Goal: Book appointment/travel/reservation

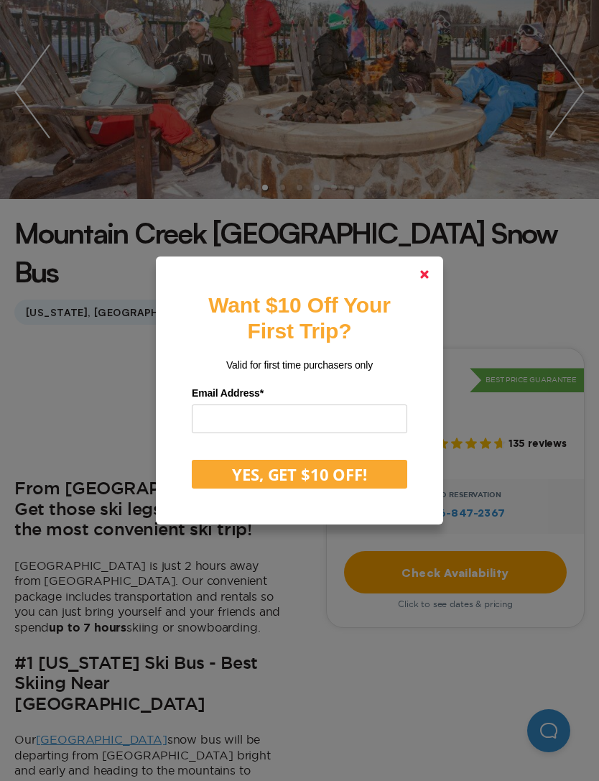
click at [427, 292] on link at bounding box center [424, 274] width 34 height 34
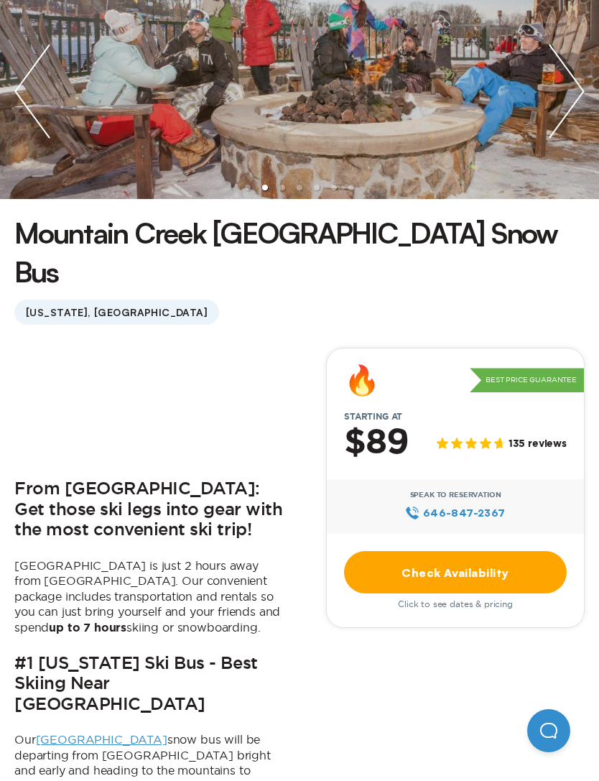
click at [503, 551] on link "Check Availability" at bounding box center [455, 572] width 223 height 42
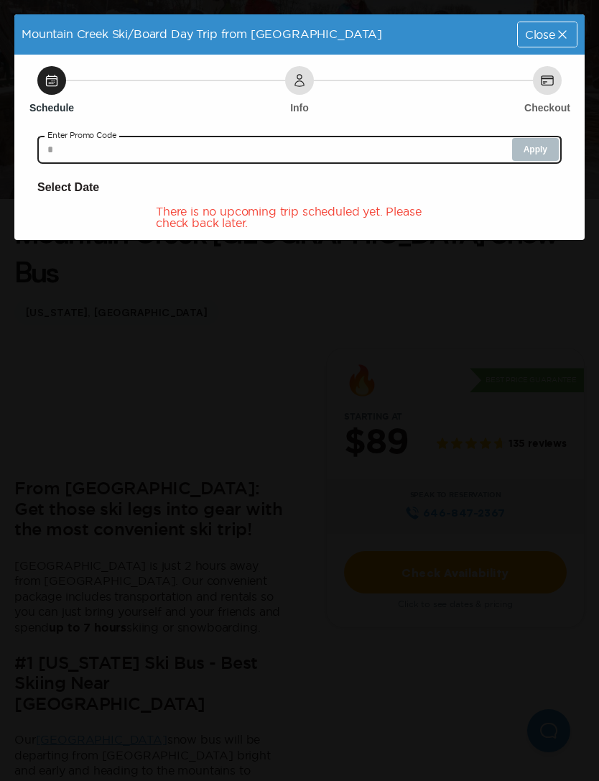
click at [454, 151] on input "text" at bounding box center [299, 149] width 524 height 29
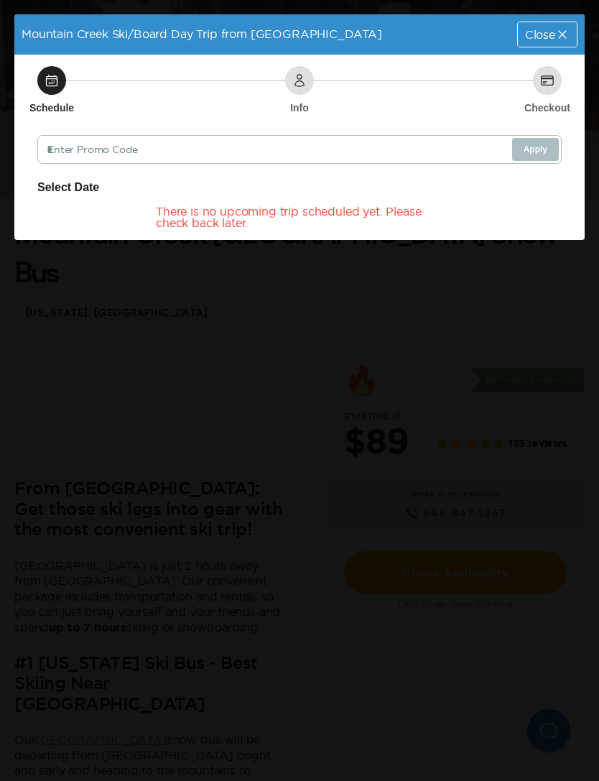
click at [554, 31] on span "Close" at bounding box center [540, 34] width 30 height 11
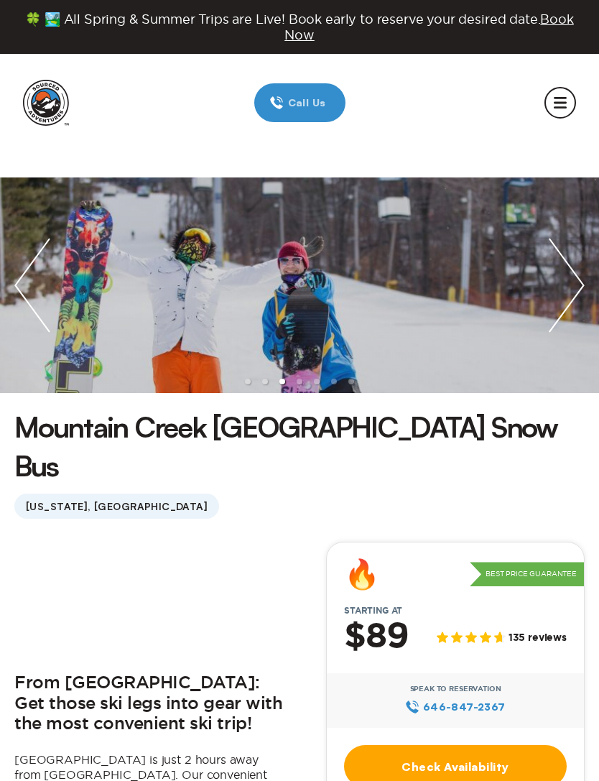
click at [553, 280] on img "next slide / item" at bounding box center [566, 284] width 65 height 215
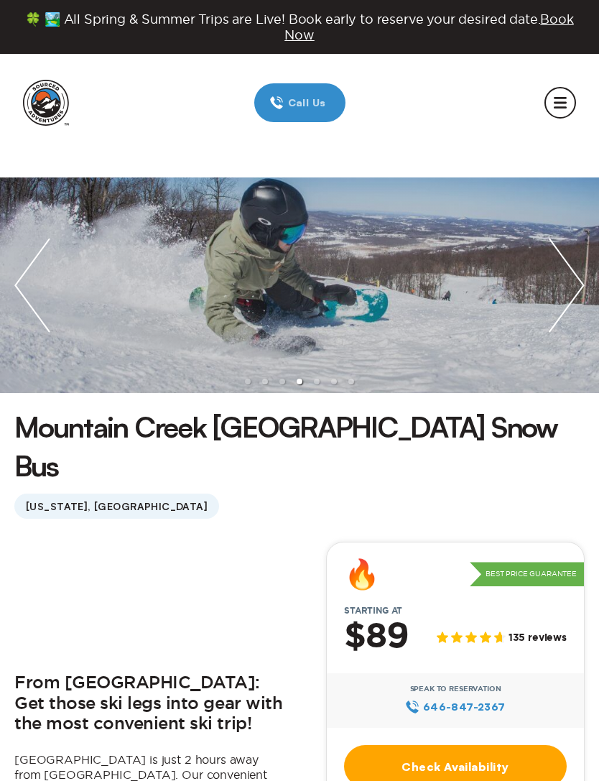
click at [553, 280] on img "next slide / item" at bounding box center [566, 284] width 65 height 215
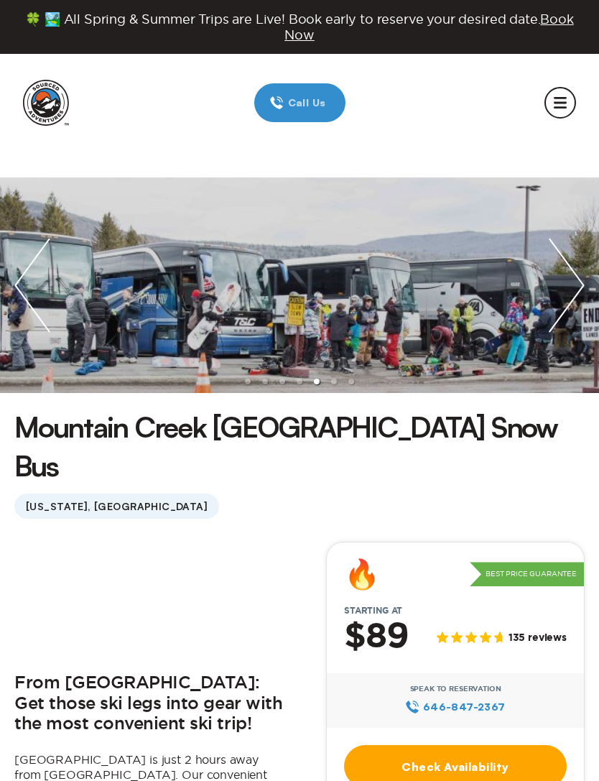
click at [551, 24] on span "Book Now" at bounding box center [428, 26] width 289 height 29
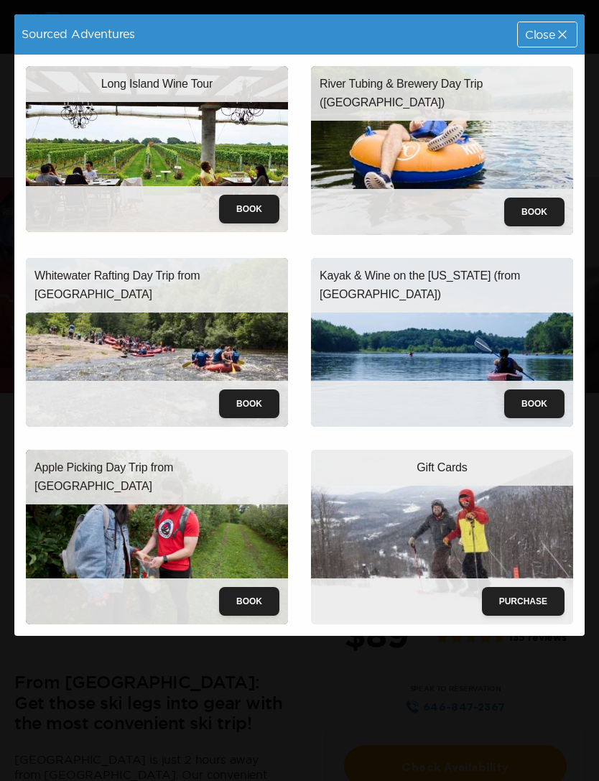
click at [501, 328] on img at bounding box center [442, 342] width 262 height 169
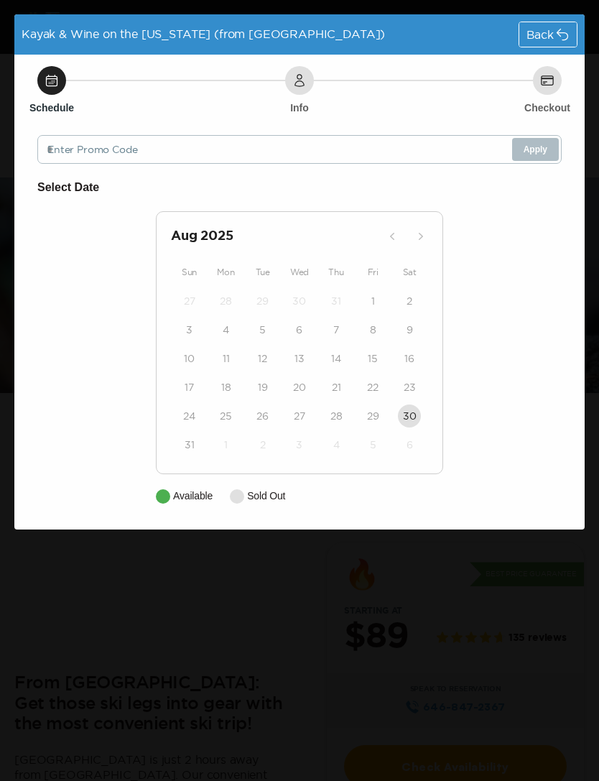
click at [398, 288] on div "2" at bounding box center [409, 301] width 37 height 29
click at [180, 482] on div "Select Date [DATE] Sun Mon Tue Wed Thu Fri Sat 27 28 29 30 31 1 2 3 4 5 6 7 8 9…" at bounding box center [299, 340] width 524 height 325
click at [295, 83] on icon at bounding box center [299, 80] width 14 height 14
click at [302, 90] on div "Info" at bounding box center [299, 80] width 29 height 29
click at [549, 27] on div "Back" at bounding box center [547, 34] width 57 height 24
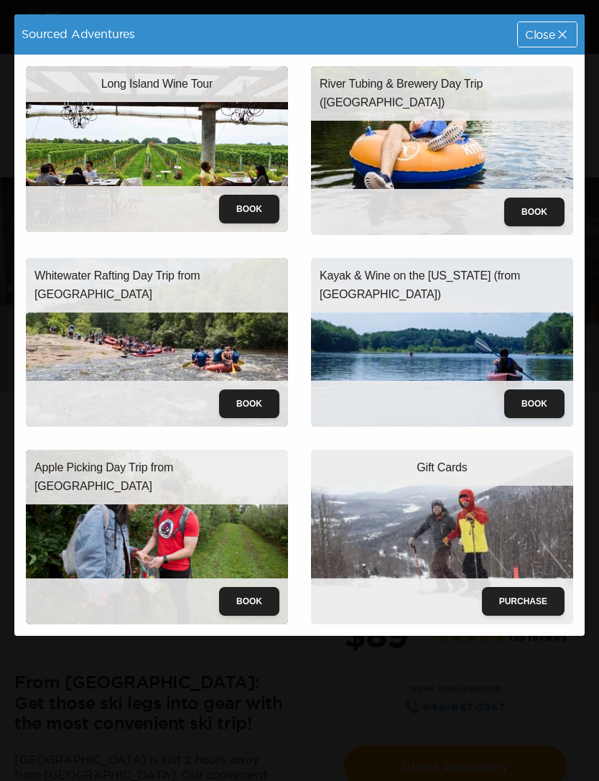
click at [455, 330] on img at bounding box center [442, 342] width 262 height 169
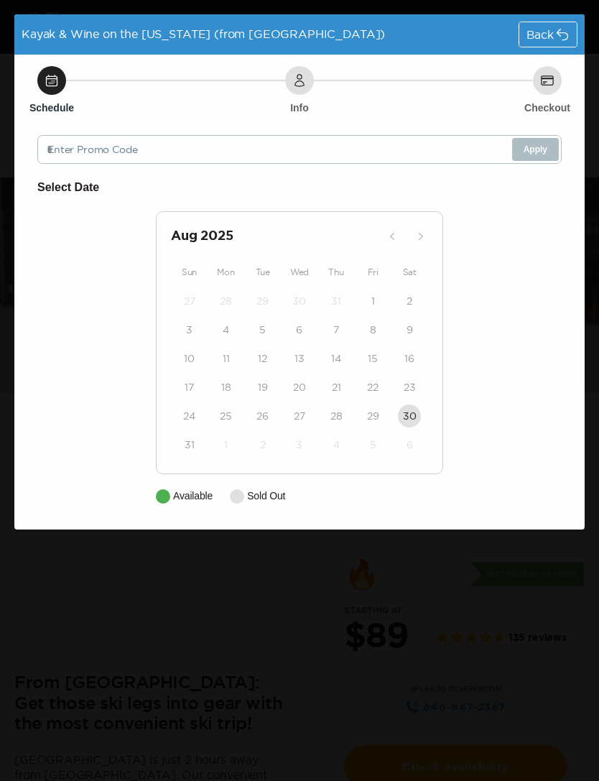
click at [555, 31] on icon at bounding box center [562, 34] width 14 height 14
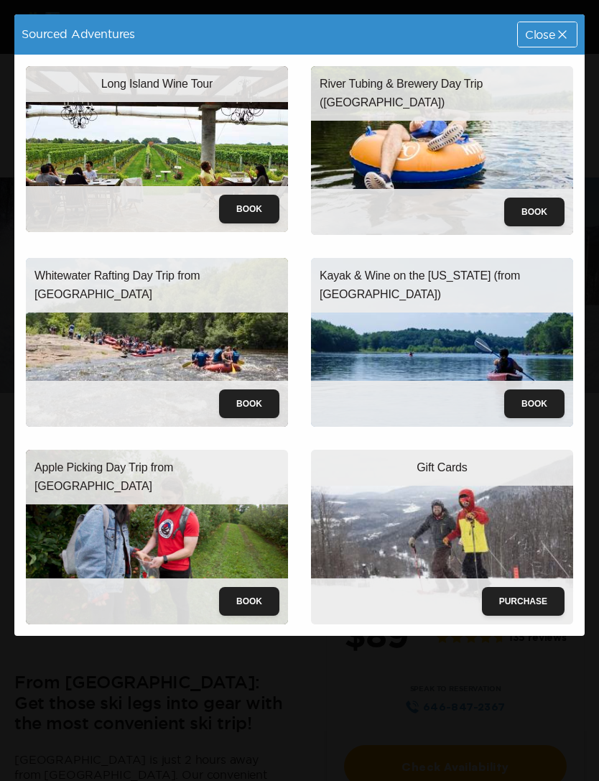
click at [187, 524] on img at bounding box center [157, 537] width 262 height 175
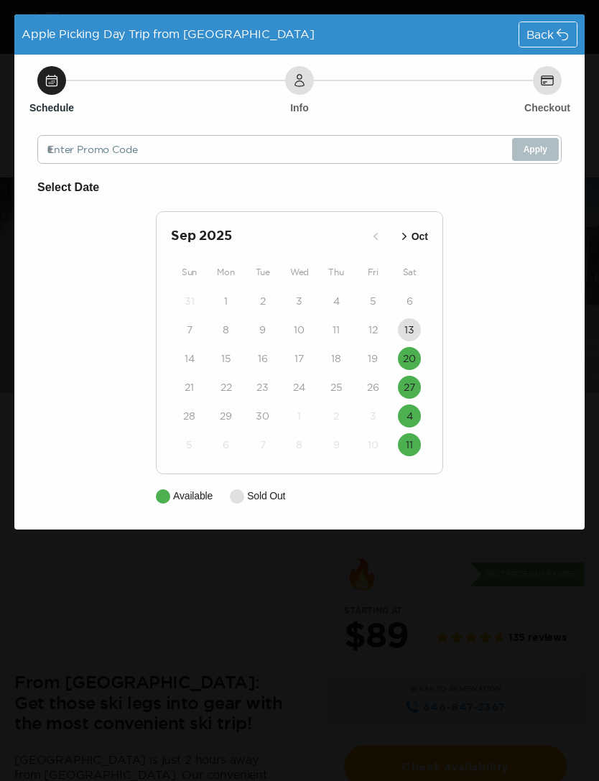
click at [415, 363] on time "20" at bounding box center [409, 358] width 13 height 14
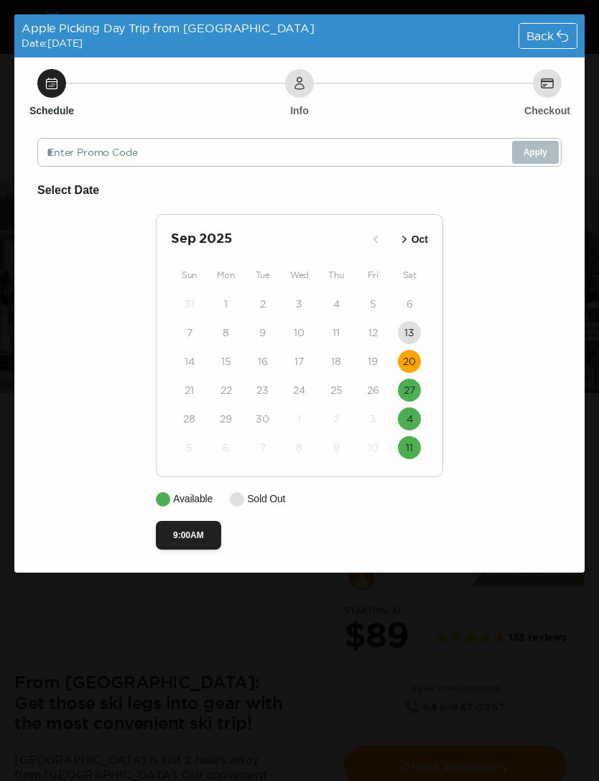
click at [204, 542] on button "9:00AM" at bounding box center [188, 535] width 65 height 29
